Goal: Check status: Check status

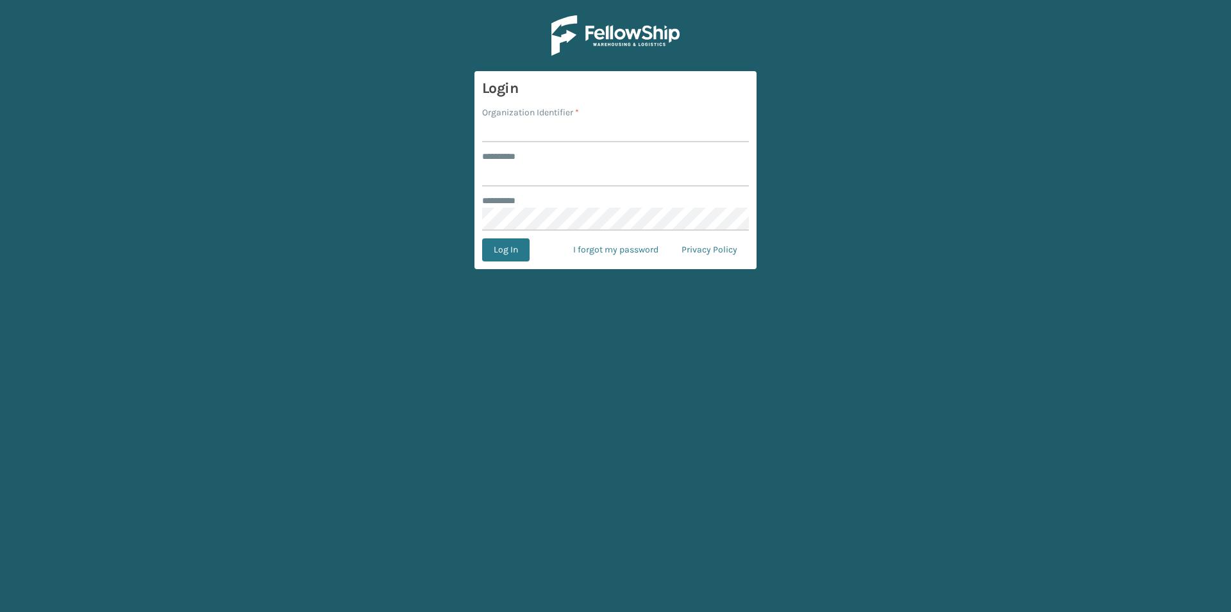
click at [561, 128] on input "Organization Identifier *" at bounding box center [615, 130] width 267 height 23
click at [544, 167] on input "******** *" at bounding box center [615, 174] width 267 height 23
type input "**********"
click at [528, 131] on input "Organization Identifier *" at bounding box center [615, 130] width 267 height 23
paste input "PlayLearn"
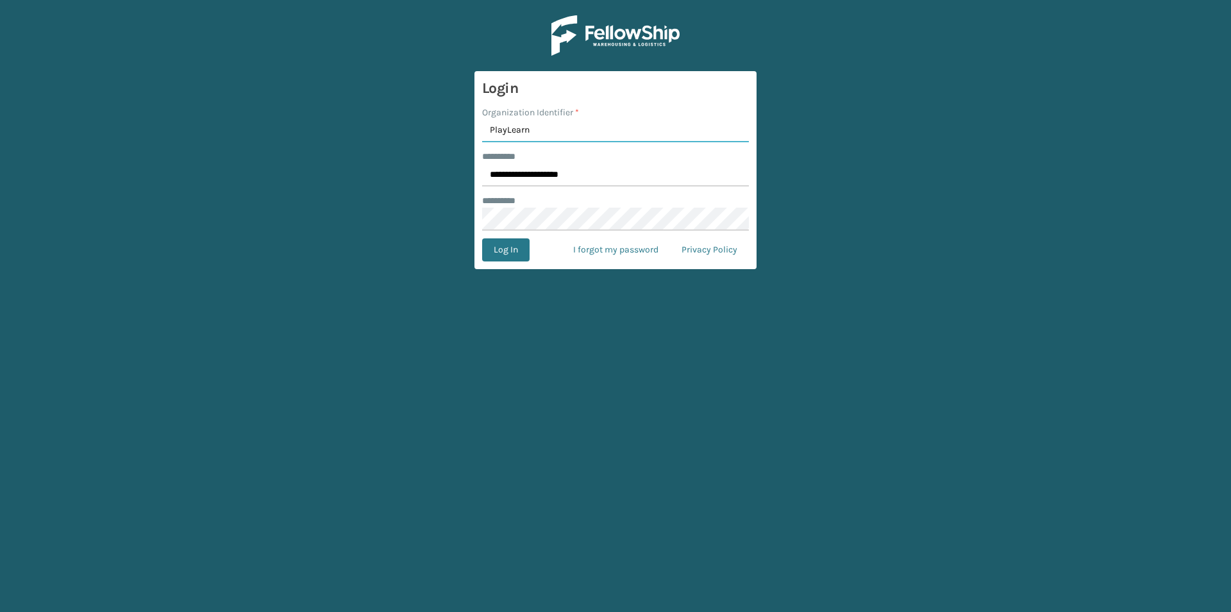
type input "PlayLearn"
click at [510, 251] on button "Log In" at bounding box center [505, 249] width 47 height 23
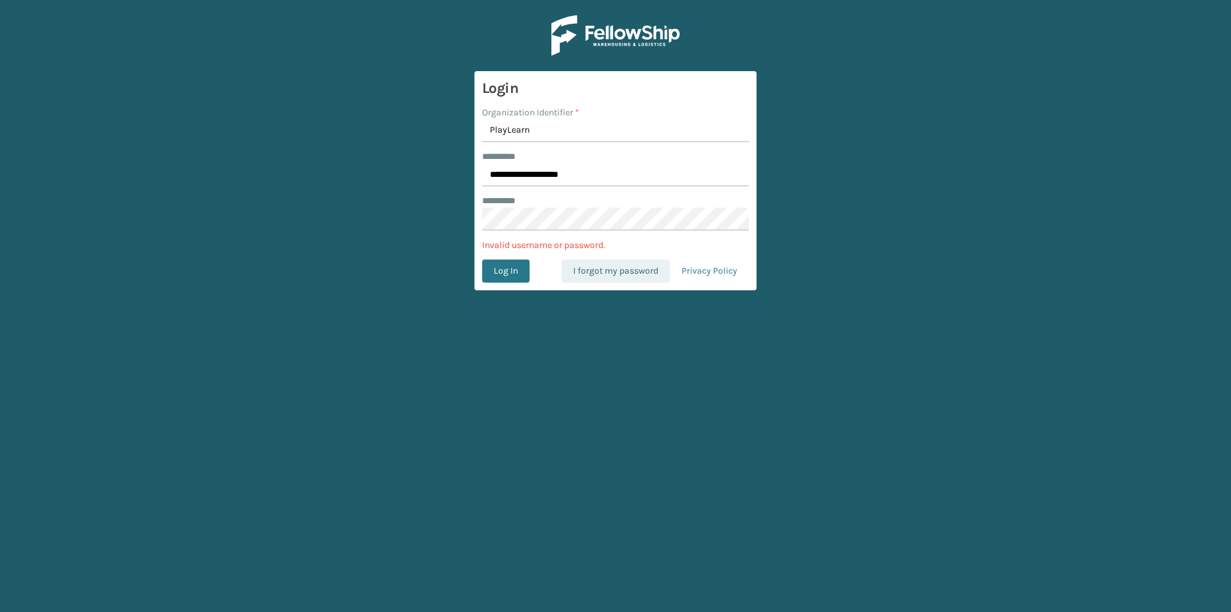
click at [604, 272] on link "I forgot my password" at bounding box center [615, 271] width 108 height 23
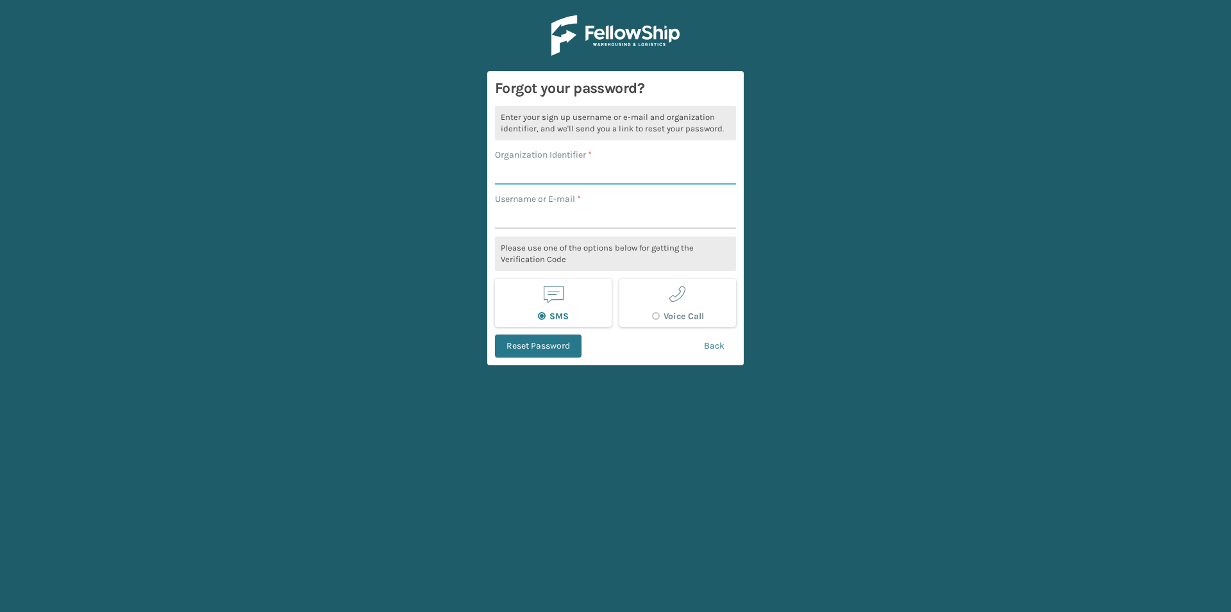
click at [517, 170] on input "Organization Identifier *" at bounding box center [615, 173] width 241 height 23
type input "Playlearn"
click at [556, 222] on input "Username or E-mail *" at bounding box center [615, 217] width 241 height 23
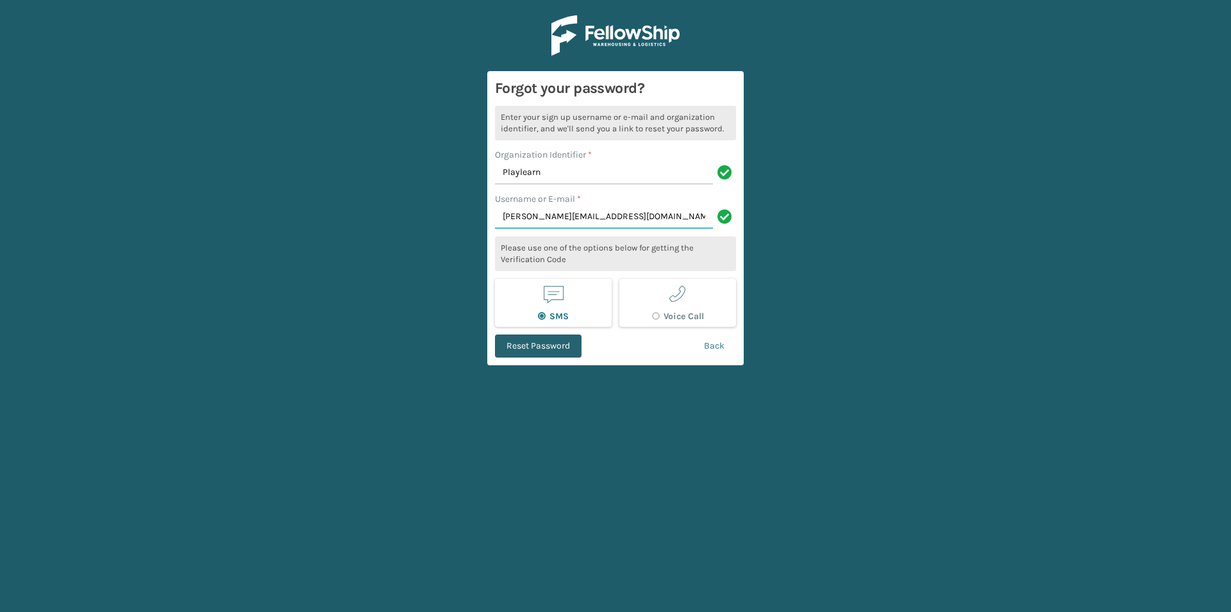
type input "terence@playlearn.com"
click at [554, 344] on button "Reset Password" at bounding box center [538, 346] width 87 height 23
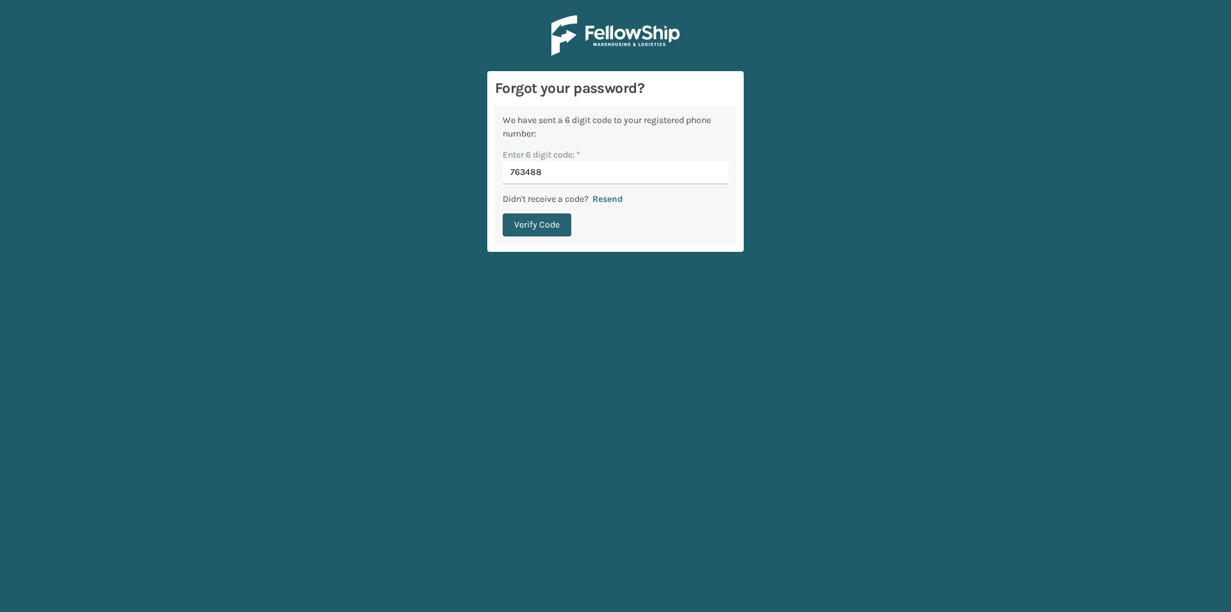
click at [536, 228] on button "Verify Code" at bounding box center [536, 224] width 69 height 23
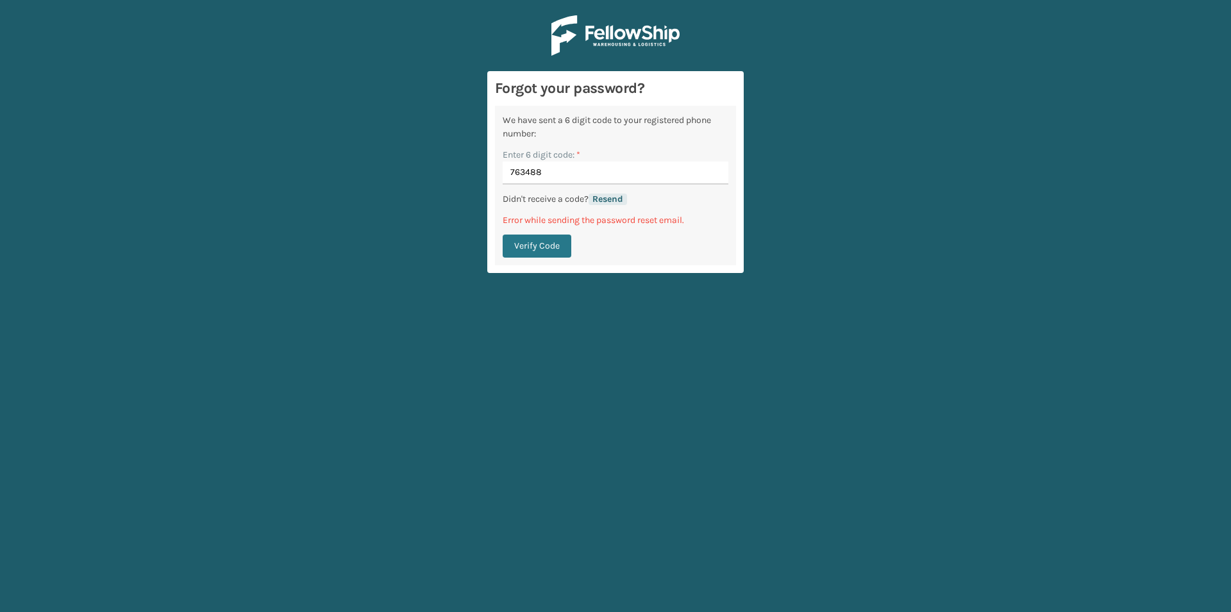
click at [608, 202] on button "Resend" at bounding box center [607, 200] width 38 height 12
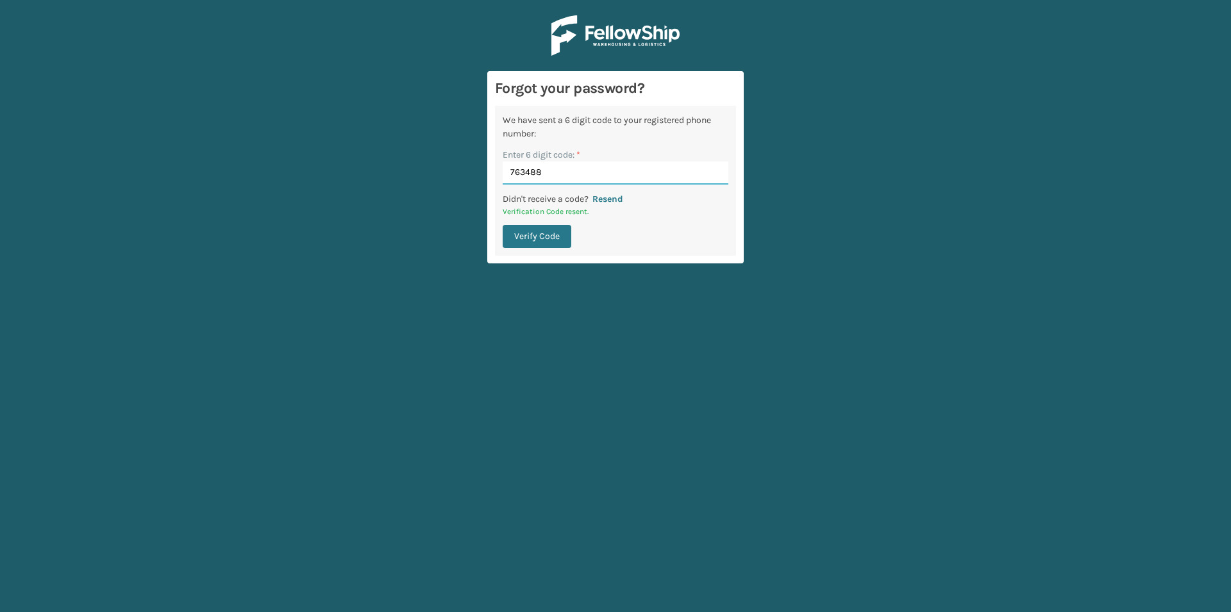
click at [518, 175] on input "763488" at bounding box center [615, 173] width 226 height 23
click at [519, 175] on input "763488" at bounding box center [615, 173] width 226 height 23
click at [519, 176] on input "763488" at bounding box center [615, 173] width 226 height 23
type input "373517"
click at [543, 237] on button "Verify Code" at bounding box center [536, 236] width 69 height 23
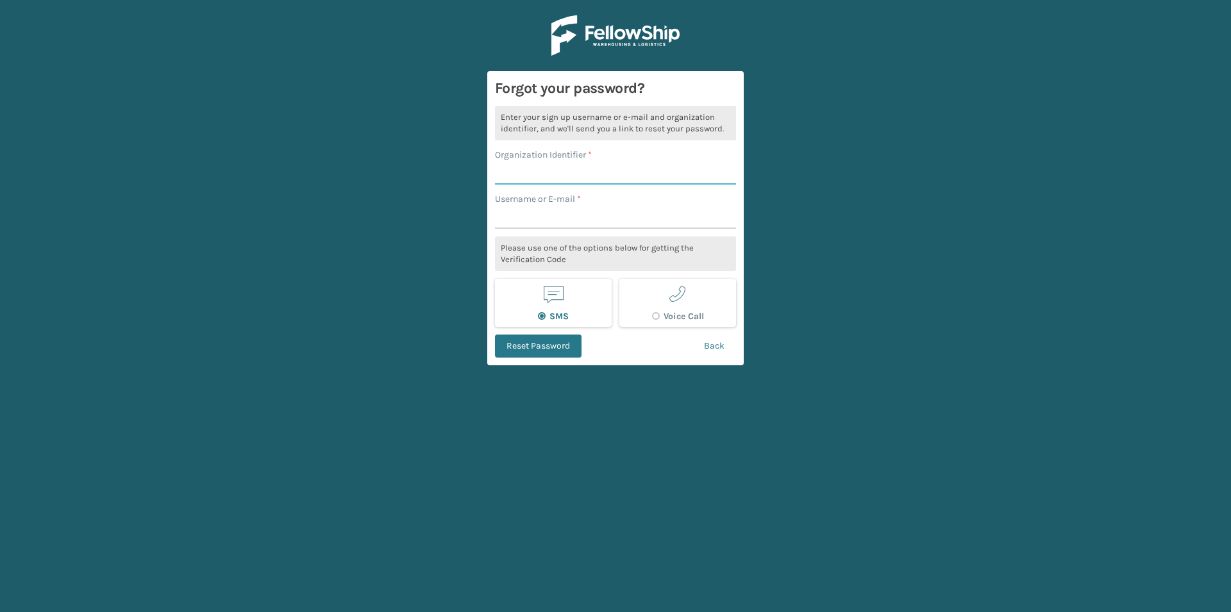
click at [544, 165] on input "Organization Identifier *" at bounding box center [615, 173] width 241 height 23
type input "Playlearn"
click at [529, 223] on input "Username or E-mail *" at bounding box center [615, 217] width 241 height 23
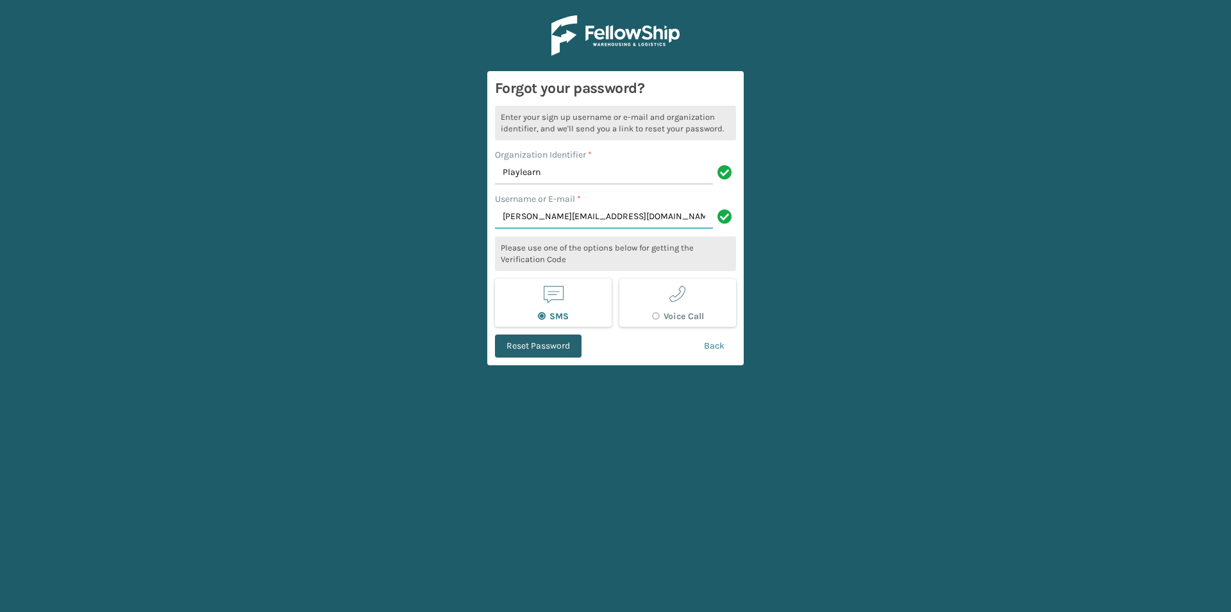
type input "terence@playlearn.com"
click at [554, 343] on button "Reset Password" at bounding box center [538, 346] width 87 height 23
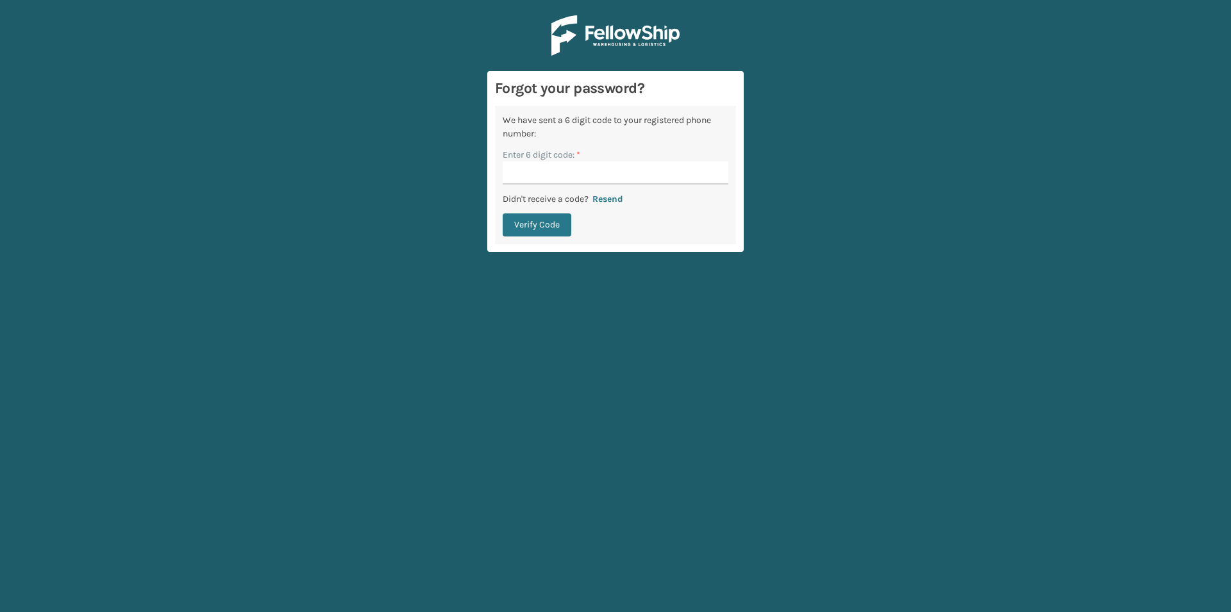
click at [552, 180] on input "Enter 6 digit code: *" at bounding box center [615, 173] width 226 height 23
type input "807345"
click at [545, 225] on button "Verify Code" at bounding box center [536, 224] width 69 height 23
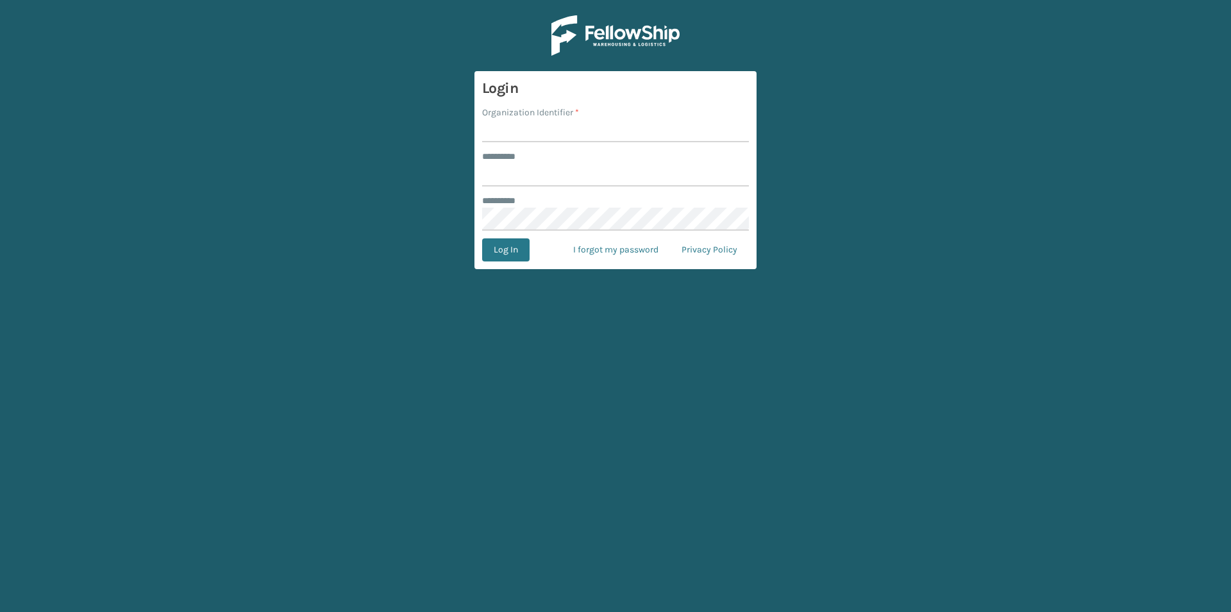
click at [524, 128] on input "Organization Identifier *" at bounding box center [615, 130] width 267 height 23
type input "PlayLearn"
click at [511, 183] on input "******** *" at bounding box center [615, 174] width 267 height 23
click at [504, 247] on button "Log In" at bounding box center [505, 249] width 47 height 23
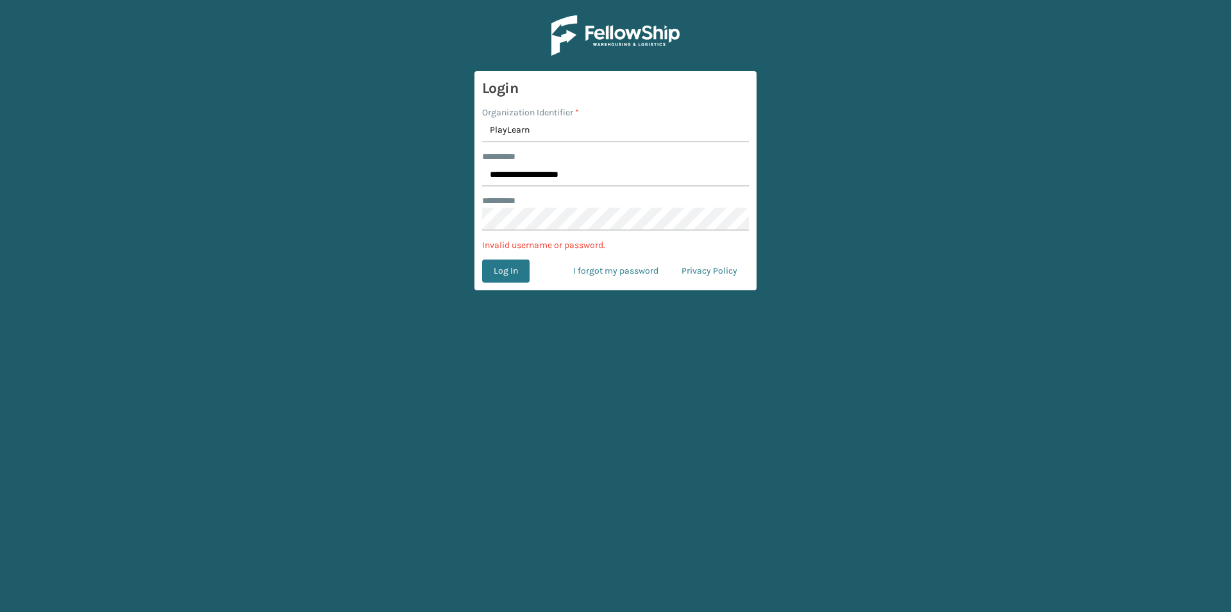
click at [401, 179] on main "**********" at bounding box center [615, 306] width 1231 height 612
drag, startPoint x: 519, startPoint y: 172, endPoint x: 656, endPoint y: 174, distance: 136.5
click at [656, 174] on input "**********" at bounding box center [615, 174] width 267 height 23
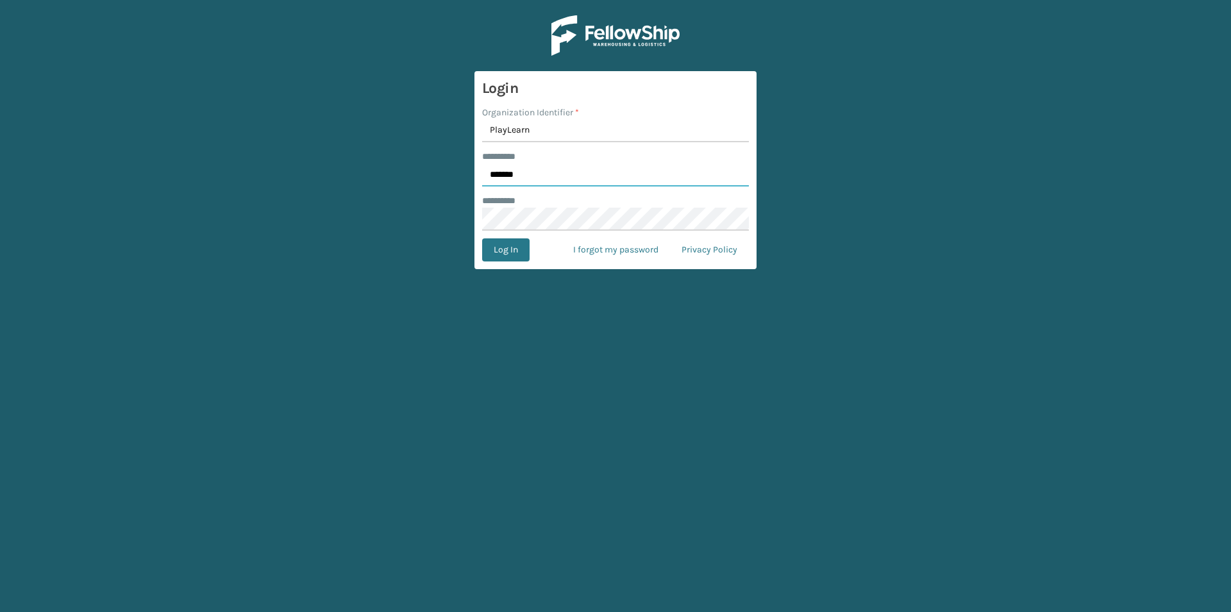
type input "*******"
click at [602, 245] on link "I forgot my password" at bounding box center [615, 249] width 108 height 23
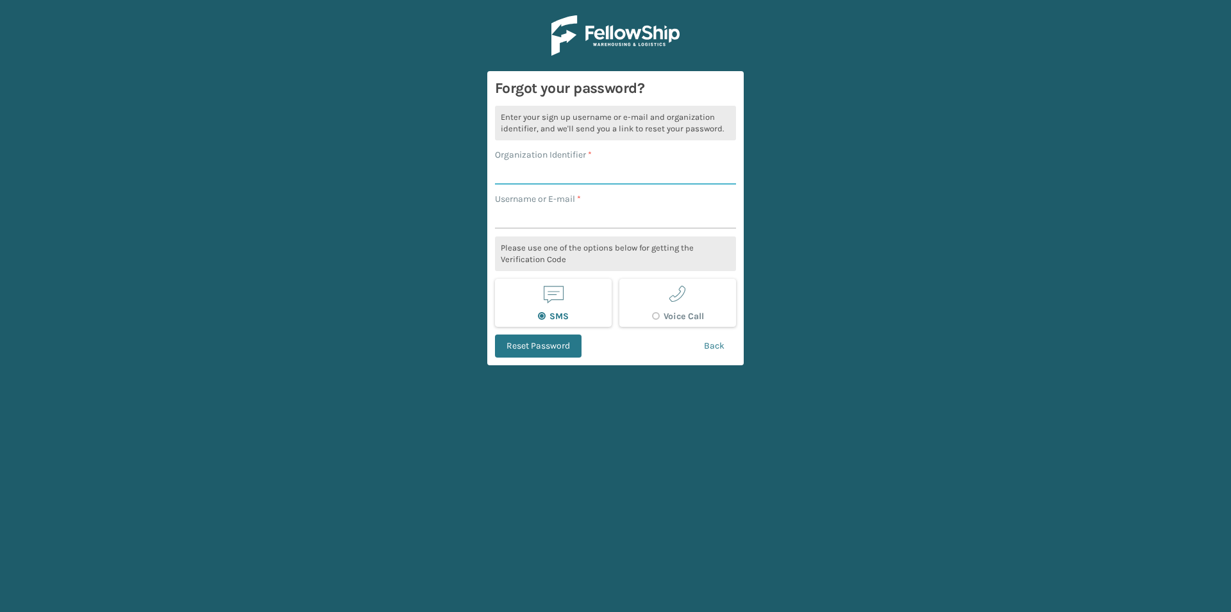
click at [555, 163] on input "Organization Identifier *" at bounding box center [615, 173] width 241 height 23
type input "Playlearn"
click at [535, 226] on input "Username or E-mail *" at bounding box center [615, 217] width 241 height 23
type input "[PERSON_NAME]"
click at [803, 199] on main "Forgot your password? Enter your sign up username or e-mail and organization id…" at bounding box center [615, 306] width 1231 height 612
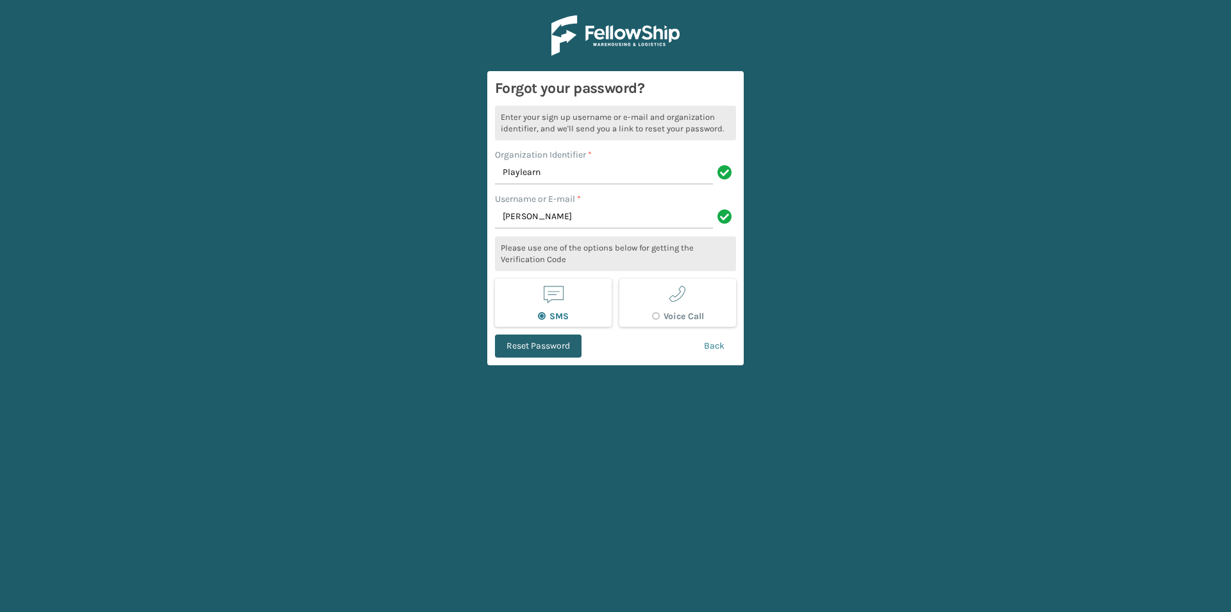
click at [554, 345] on button "Reset Password" at bounding box center [538, 346] width 87 height 23
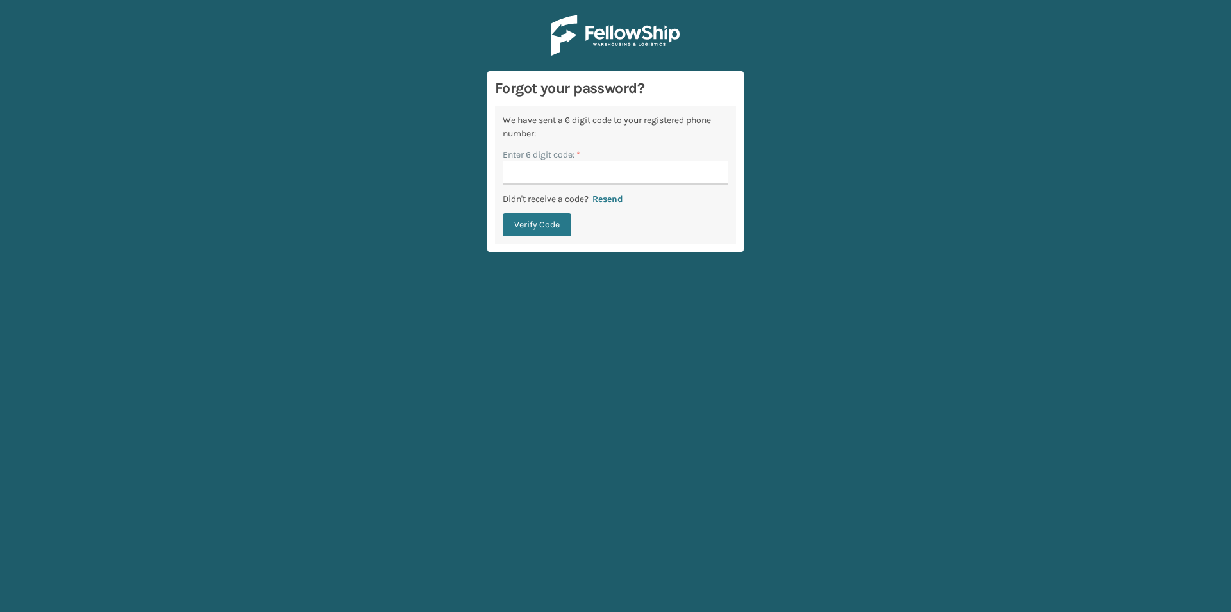
click at [529, 168] on input "Enter 6 digit code: *" at bounding box center [615, 173] width 226 height 23
type input "548157"
click at [531, 226] on button "Verify Code" at bounding box center [536, 224] width 69 height 23
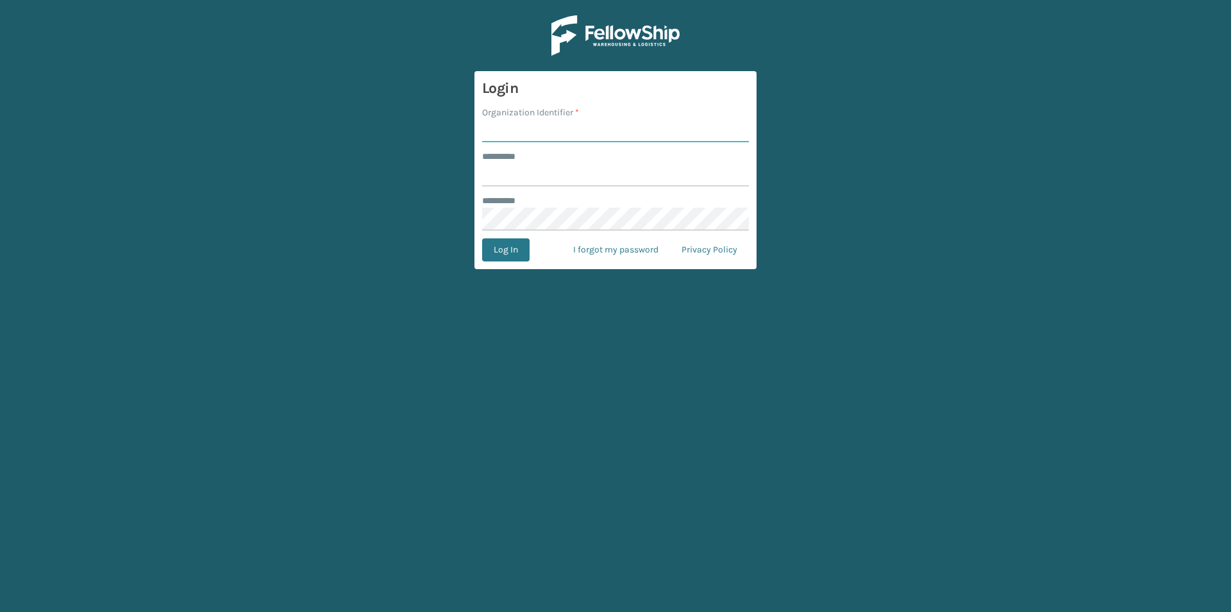
click at [513, 132] on input "Organization Identifier *" at bounding box center [615, 130] width 267 height 23
type input "PlayLearn"
click at [508, 174] on input "******** *" at bounding box center [615, 174] width 267 height 23
type input "*******"
click at [505, 252] on button "Log In" at bounding box center [505, 249] width 47 height 23
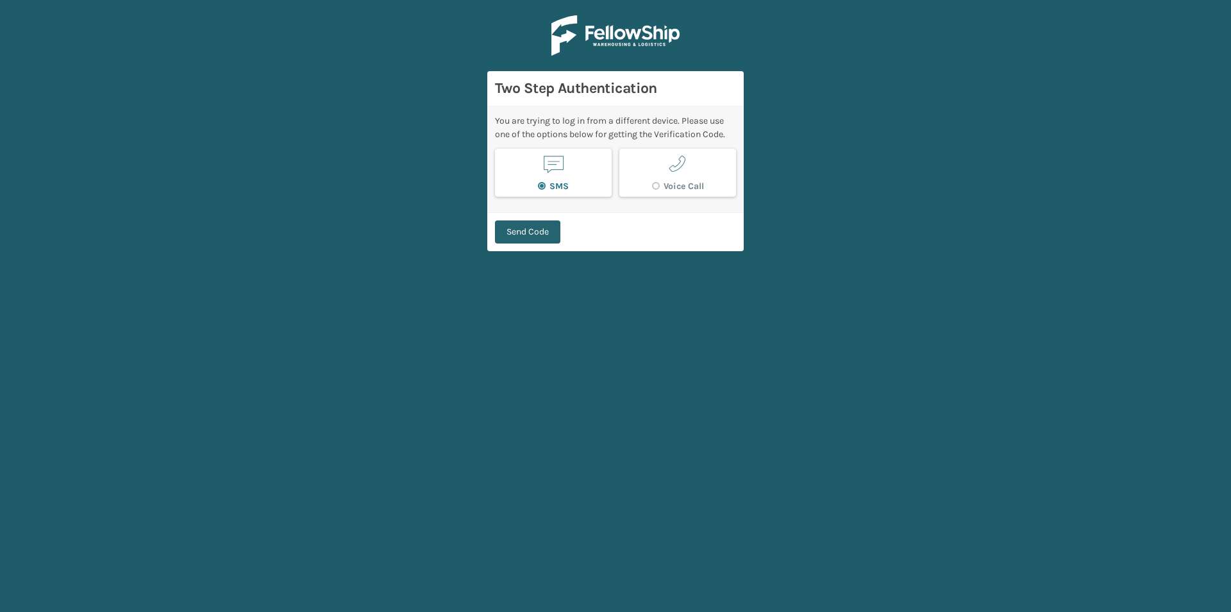
click at [533, 226] on button "Send Code" at bounding box center [527, 231] width 65 height 23
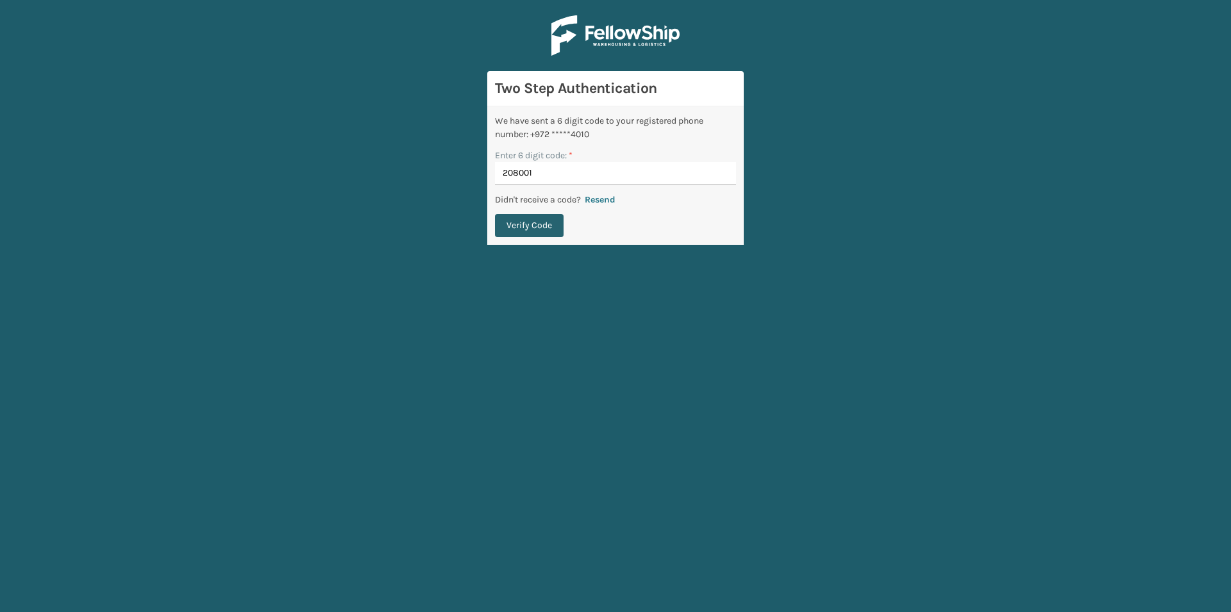
type input "208001"
click at [533, 233] on button "Verify Code" at bounding box center [529, 225] width 69 height 23
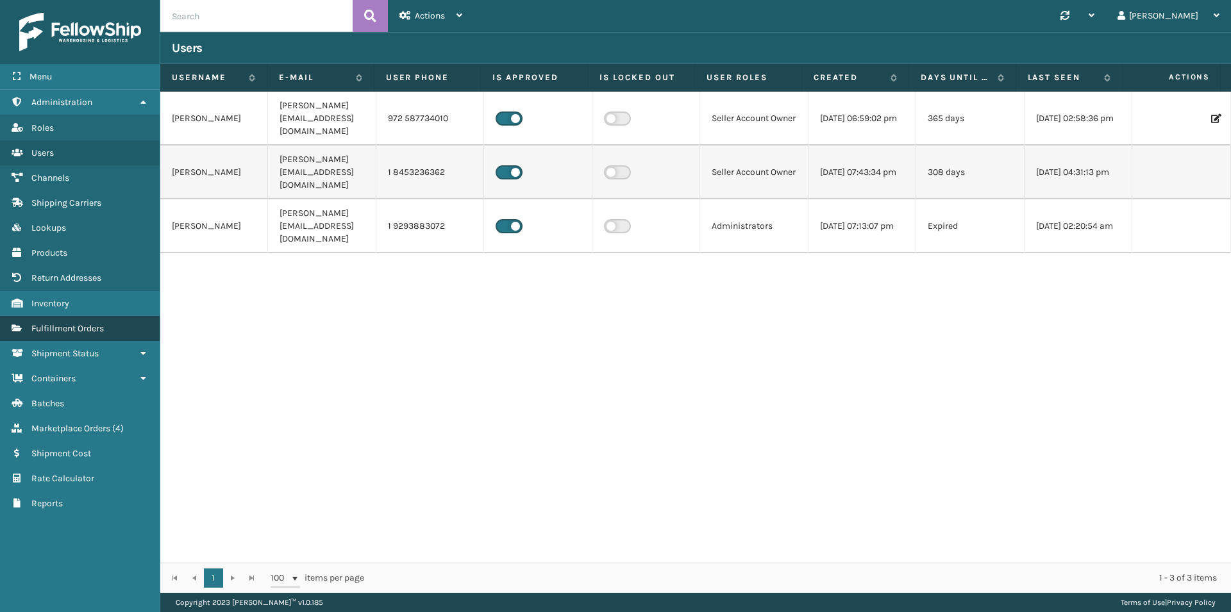
click at [60, 330] on span "Fulfillment Orders" at bounding box center [67, 328] width 72 height 11
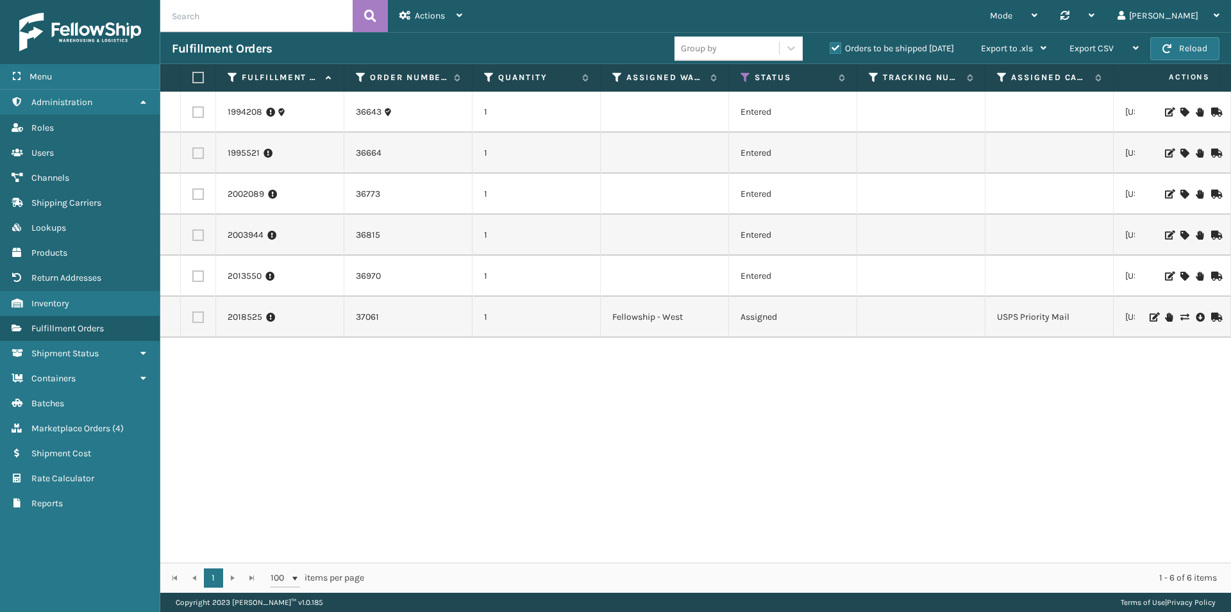
click at [203, 16] on input "text" at bounding box center [256, 16] width 192 height 32
paste input "912002743186490-8147635008"
type input "912002743186490-8147635008"
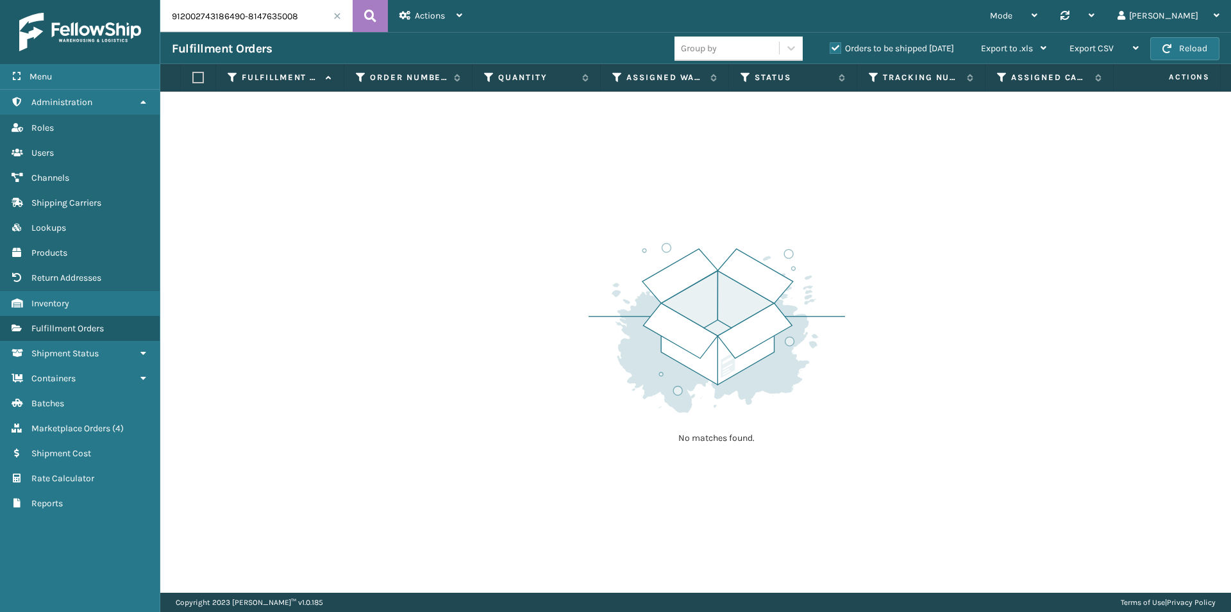
click at [338, 15] on span at bounding box center [337, 16] width 8 height 8
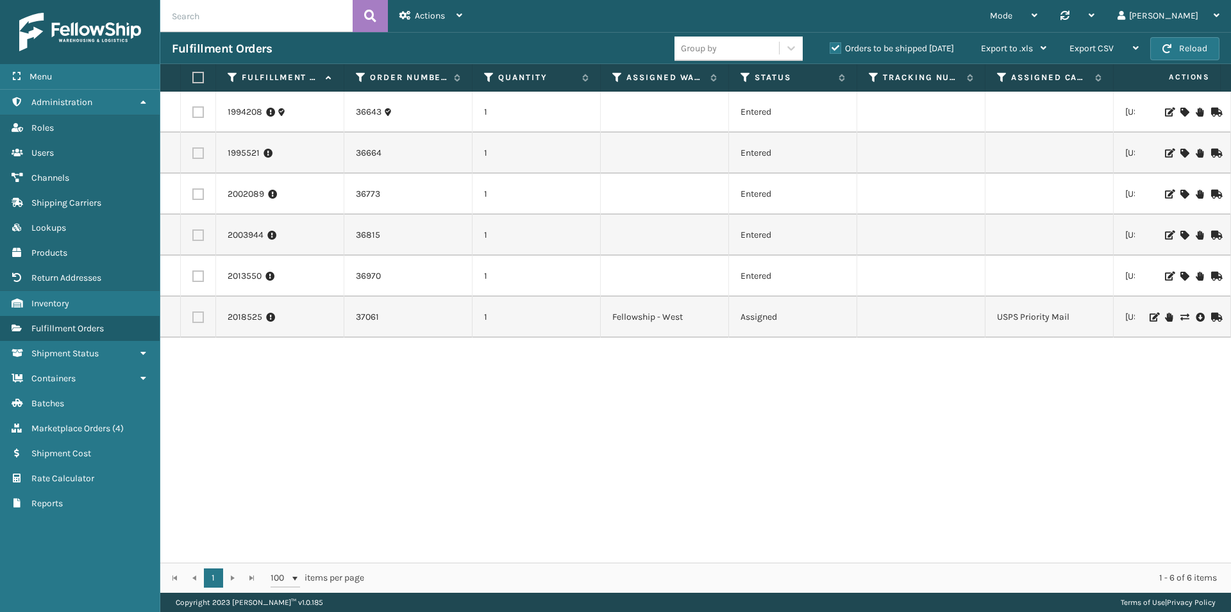
click at [834, 46] on label "Orders to be shipped today" at bounding box center [891, 48] width 124 height 11
click at [830, 46] on input "Orders to be shipped today" at bounding box center [829, 45] width 1 height 8
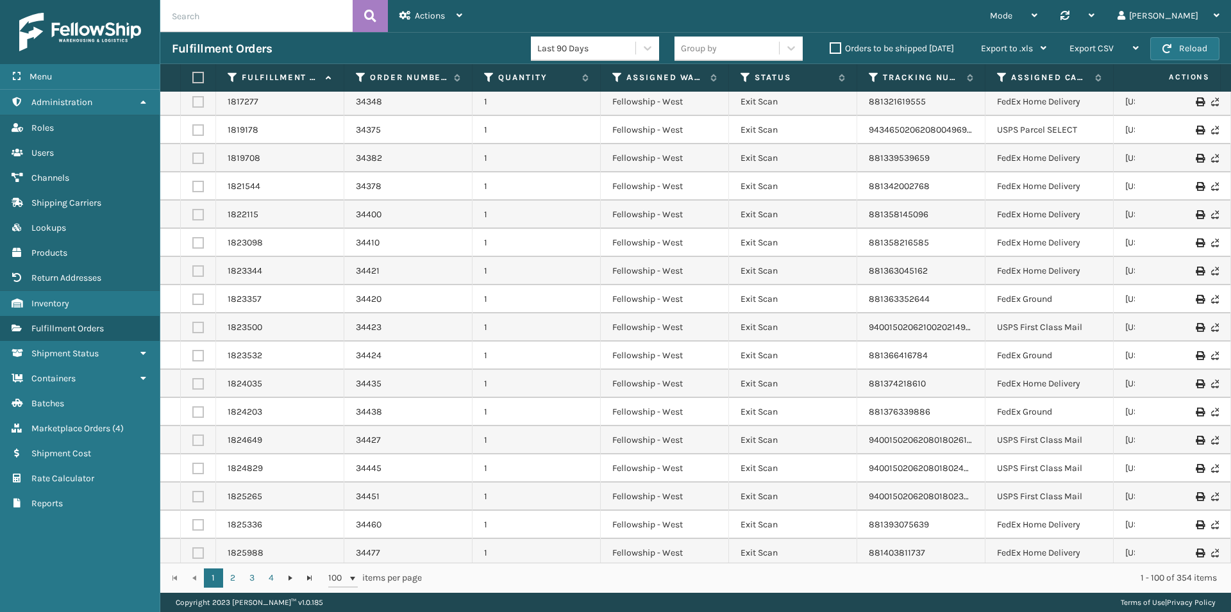
scroll to position [65, 0]
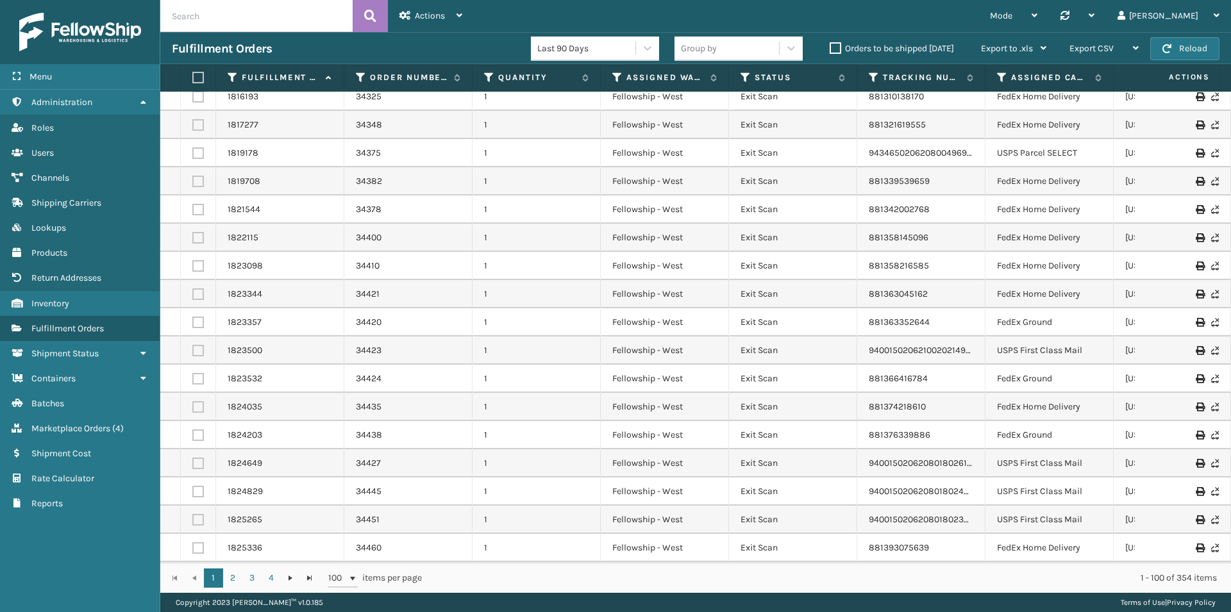
click at [199, 21] on input "text" at bounding box center [256, 16] width 192 height 32
paste input "912002743186490-8147635008"
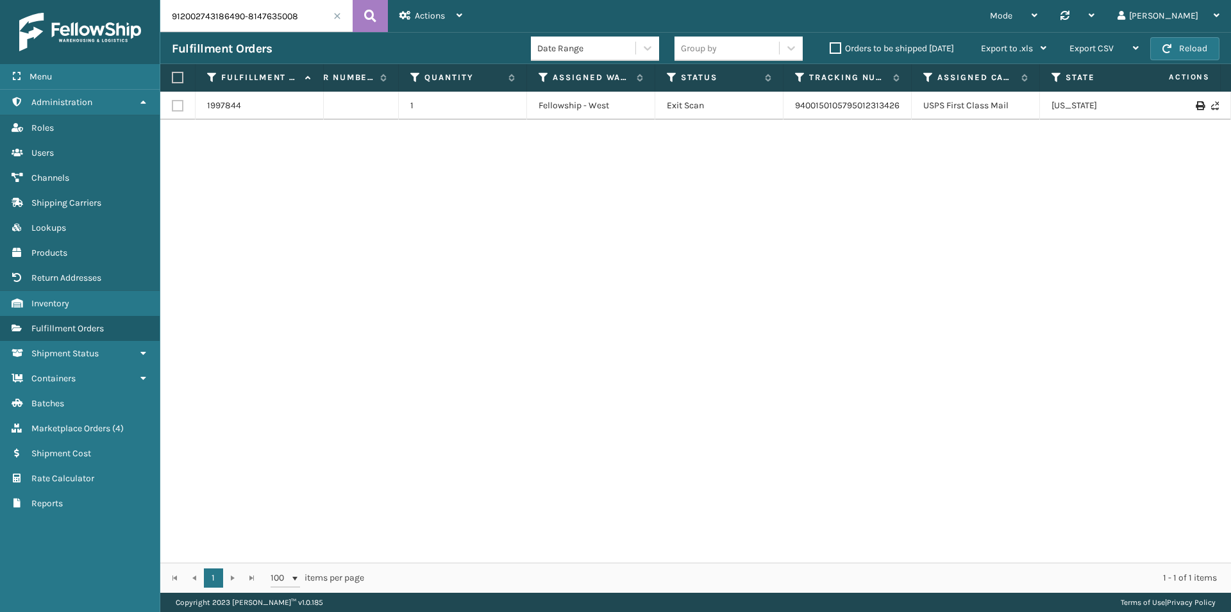
scroll to position [0, 85]
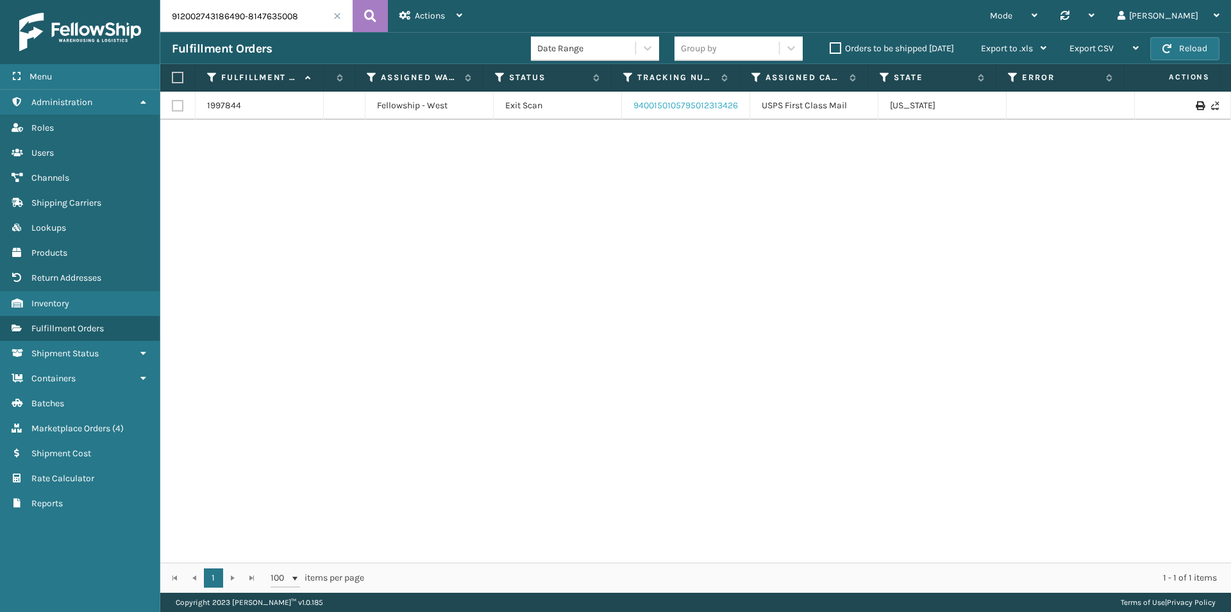
click at [667, 106] on link "9400150105795012313426" at bounding box center [685, 105] width 104 height 11
click at [229, 19] on input "912002743186490-8147635008" at bounding box center [256, 16] width 192 height 32
paste input "12902252448067"
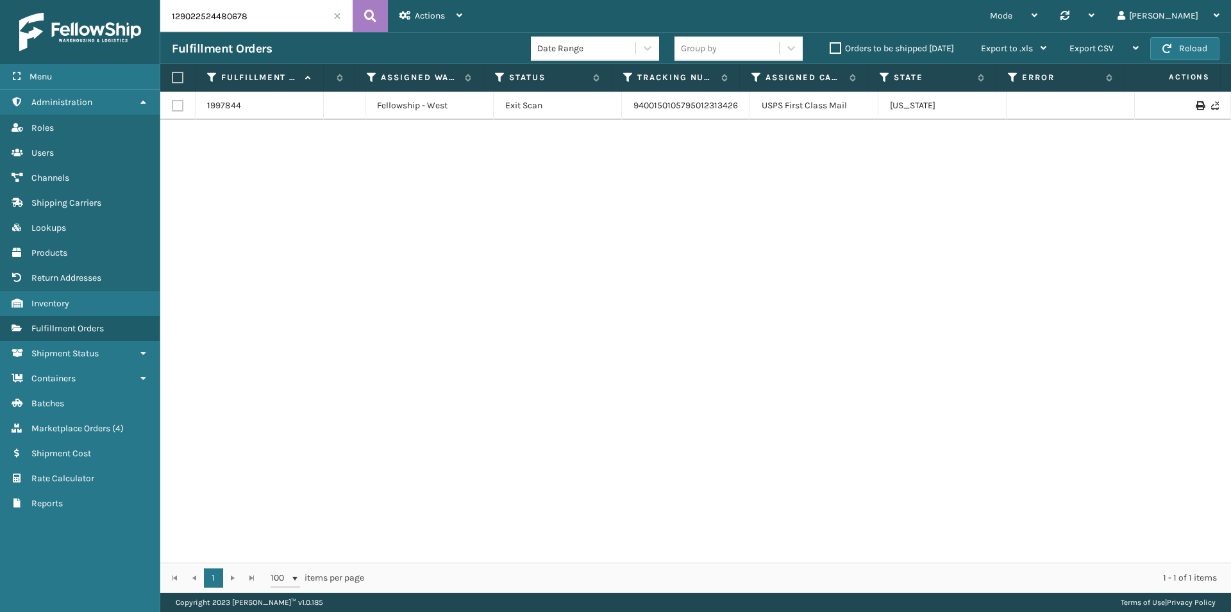
type input "129022524480678"
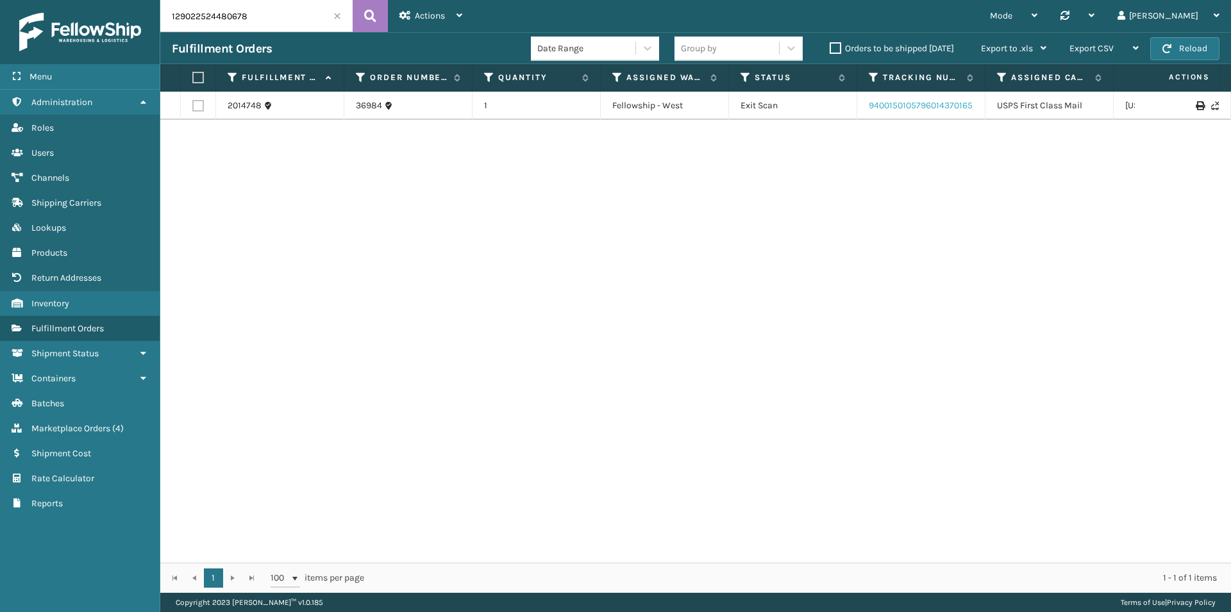
click at [881, 107] on link "9400150105796014370165" at bounding box center [920, 105] width 104 height 11
